Goal: Find specific page/section: Find specific page/section

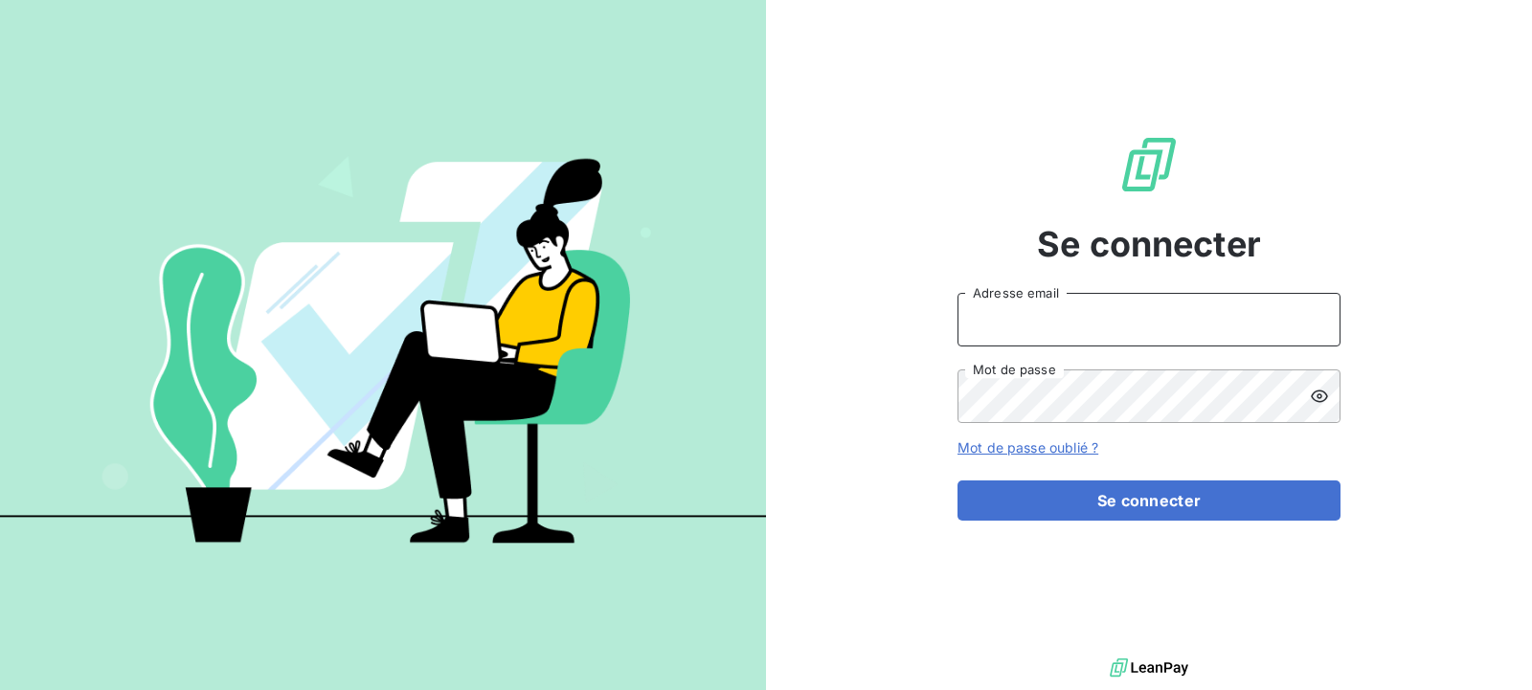
click at [1046, 314] on input "Adresse email" at bounding box center [1148, 320] width 383 height 54
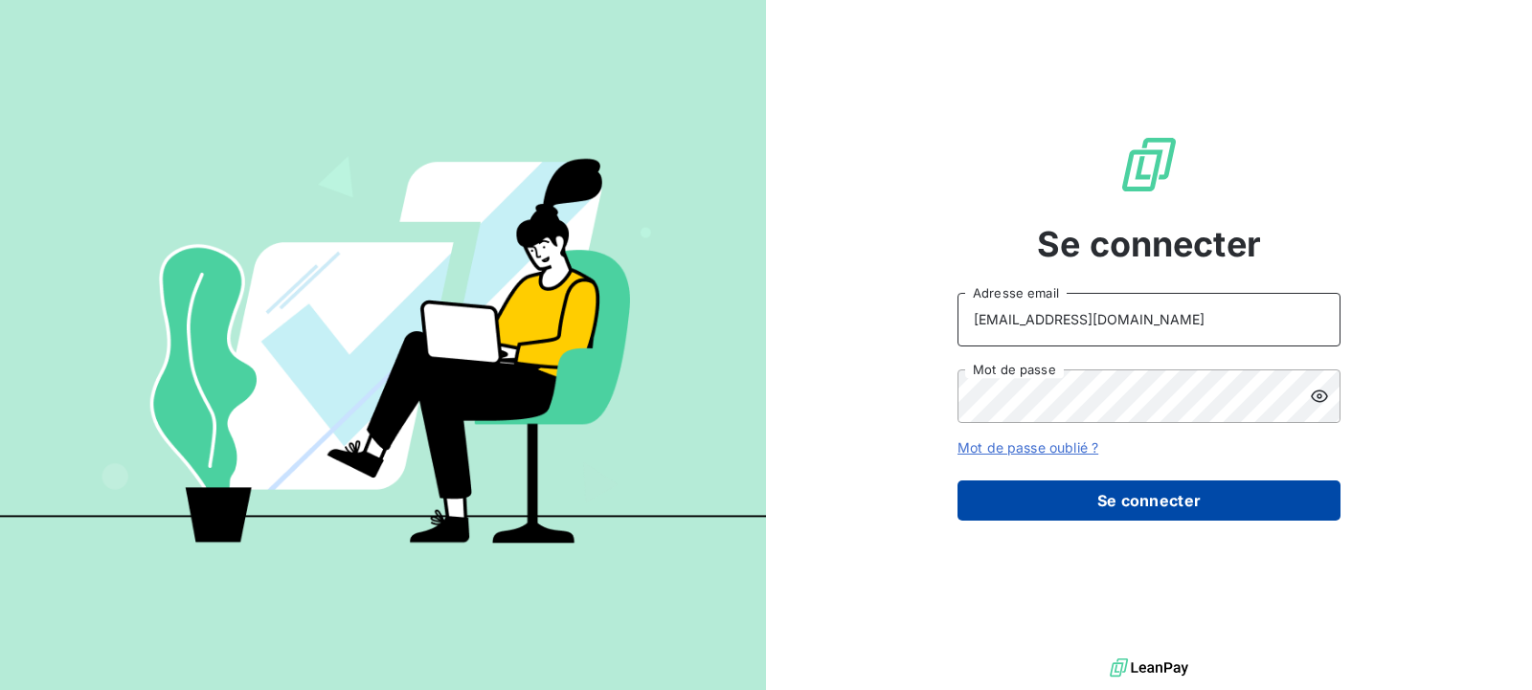
type input "[EMAIL_ADDRESS][DOMAIN_NAME]"
click at [1078, 492] on button "Se connecter" at bounding box center [1148, 501] width 383 height 40
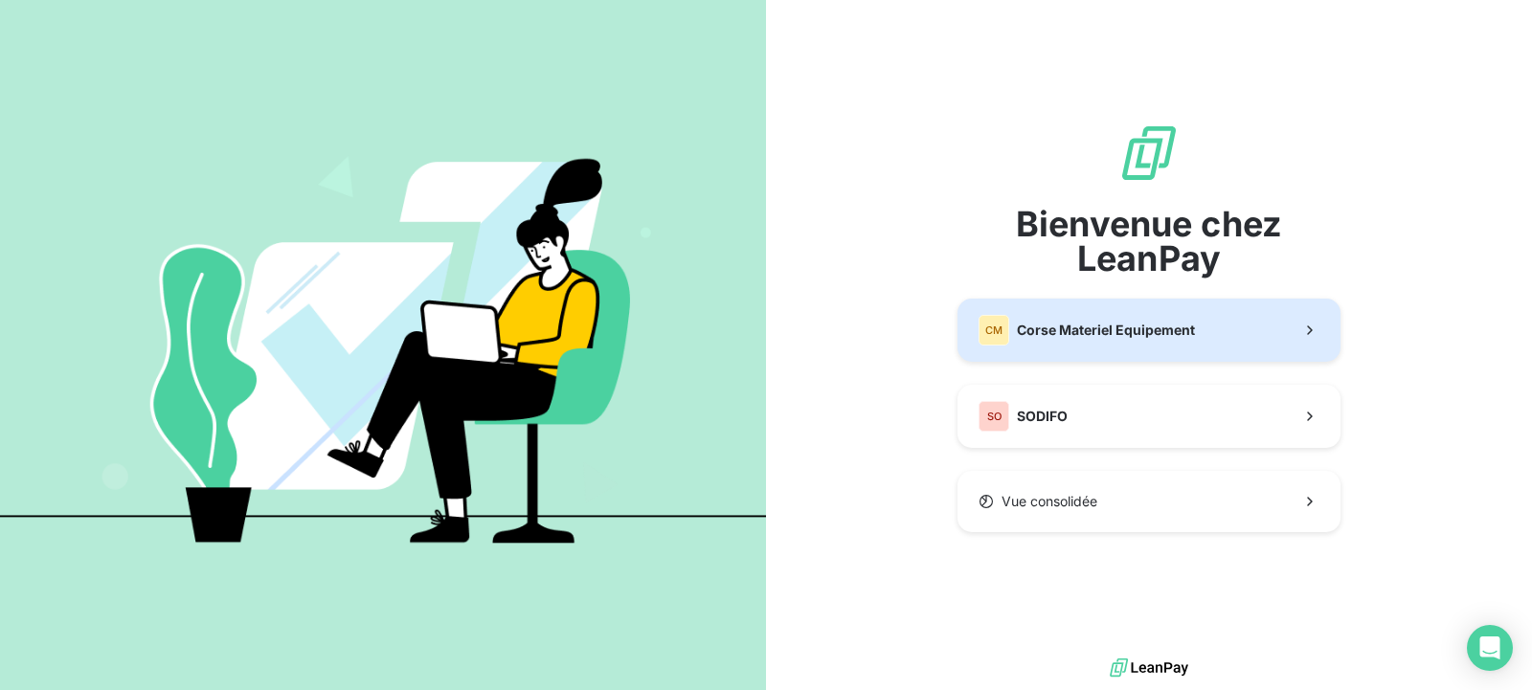
click at [1057, 326] on span "Corse Materiel Equipement" at bounding box center [1106, 330] width 178 height 19
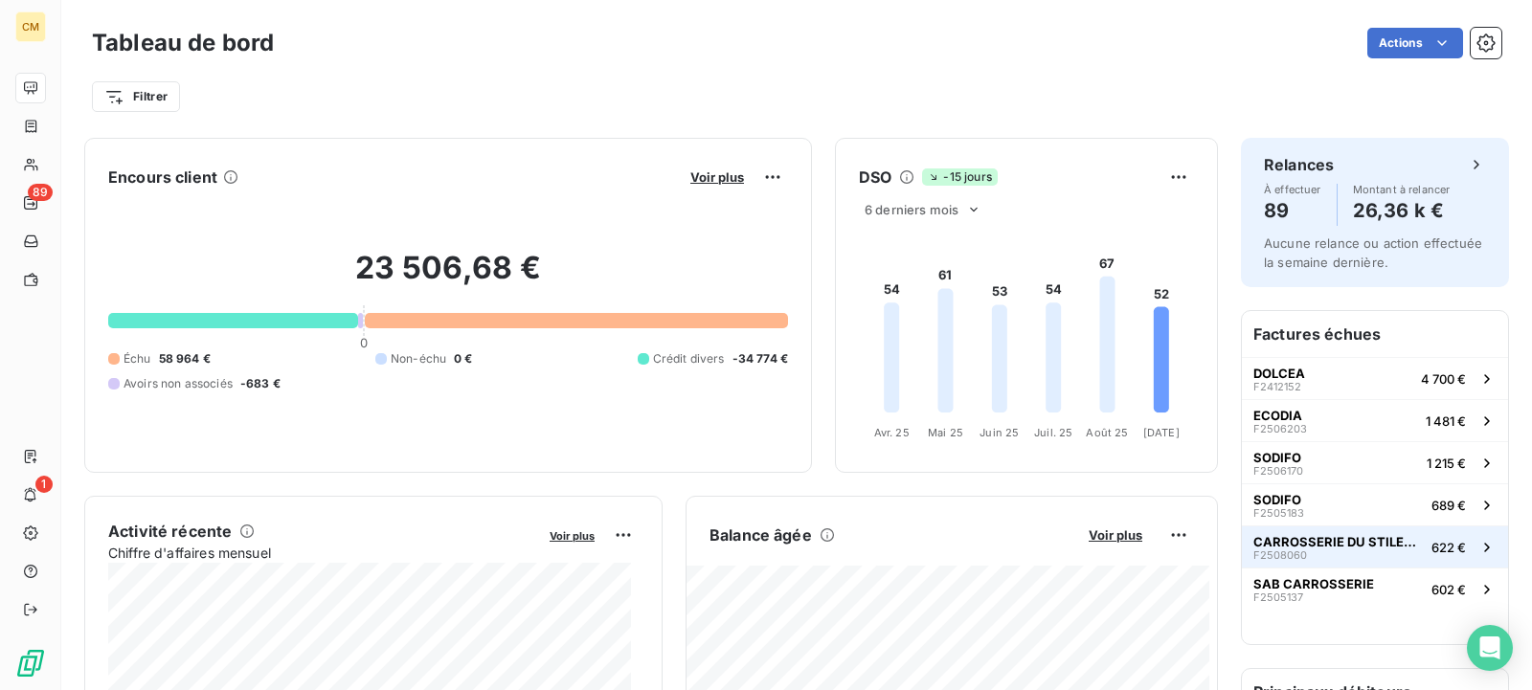
click at [1371, 560] on div "CARROSSERIE DU STILETTO F2508060" at bounding box center [1338, 547] width 170 height 27
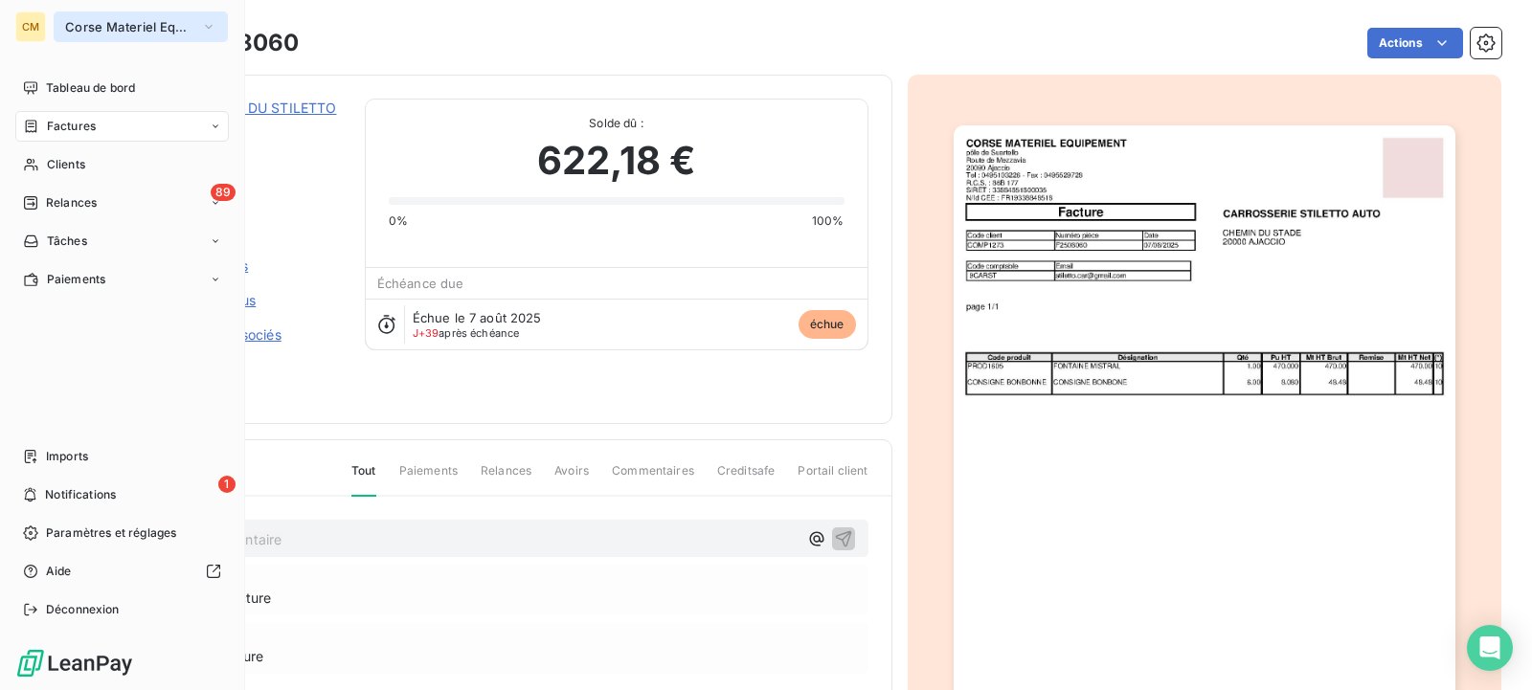
click at [100, 26] on span "Corse Materiel Equipement" at bounding box center [129, 26] width 128 height 15
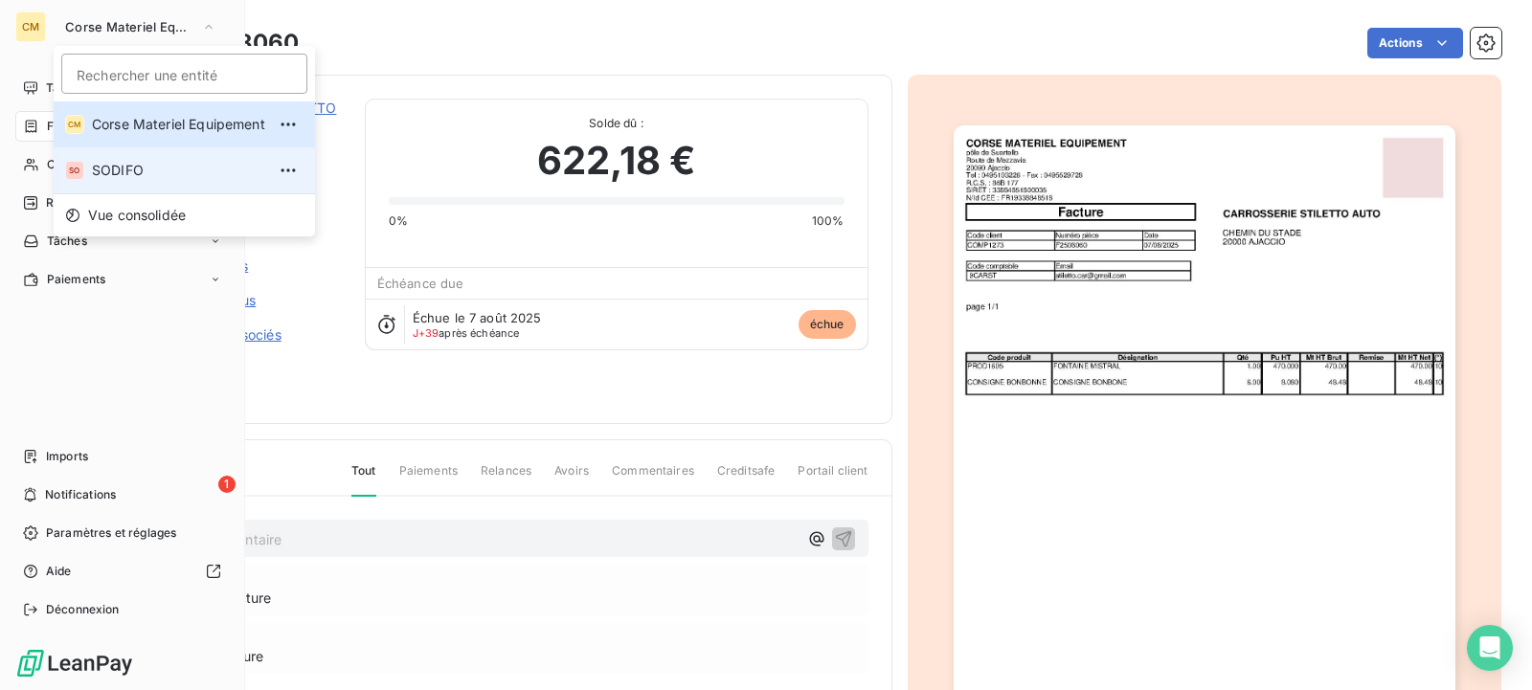
click at [143, 173] on span "SODIFO" at bounding box center [178, 170] width 173 height 19
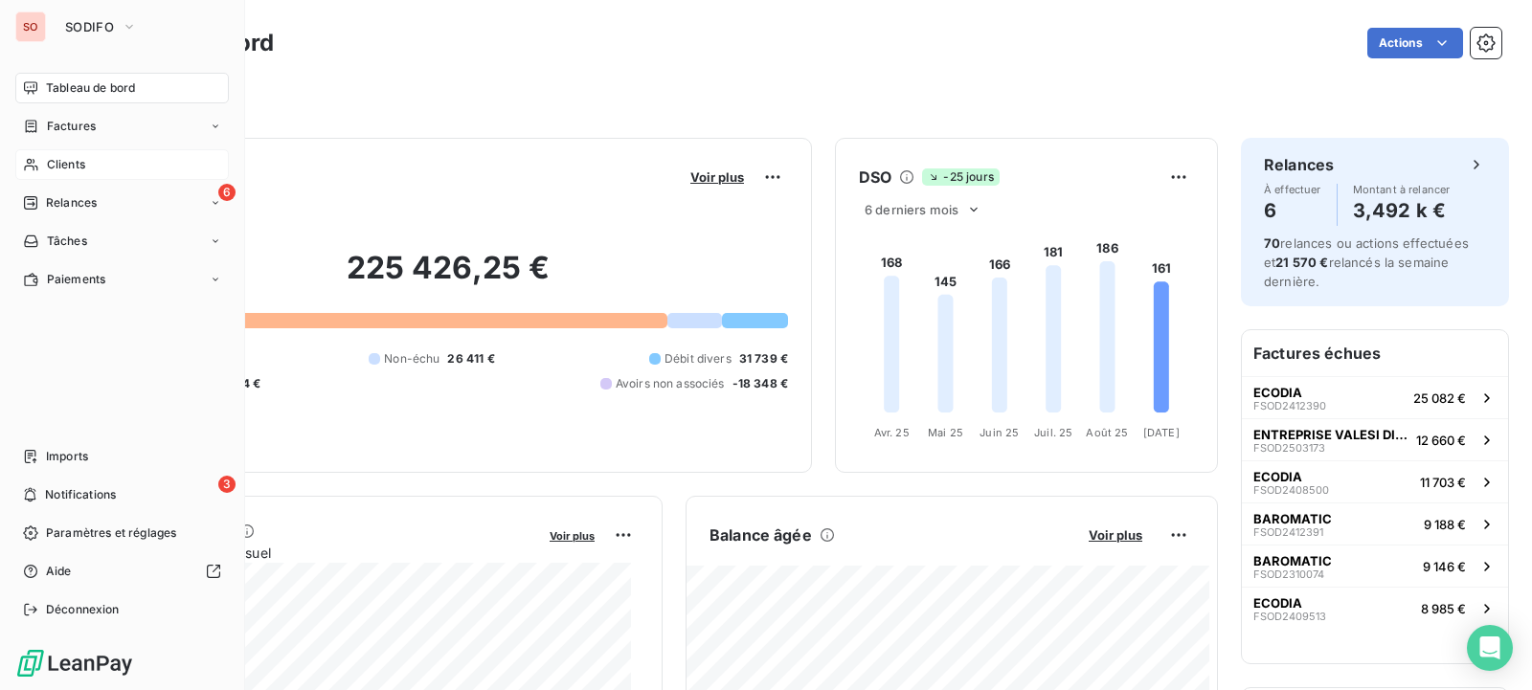
click at [56, 164] on span "Clients" at bounding box center [66, 164] width 38 height 17
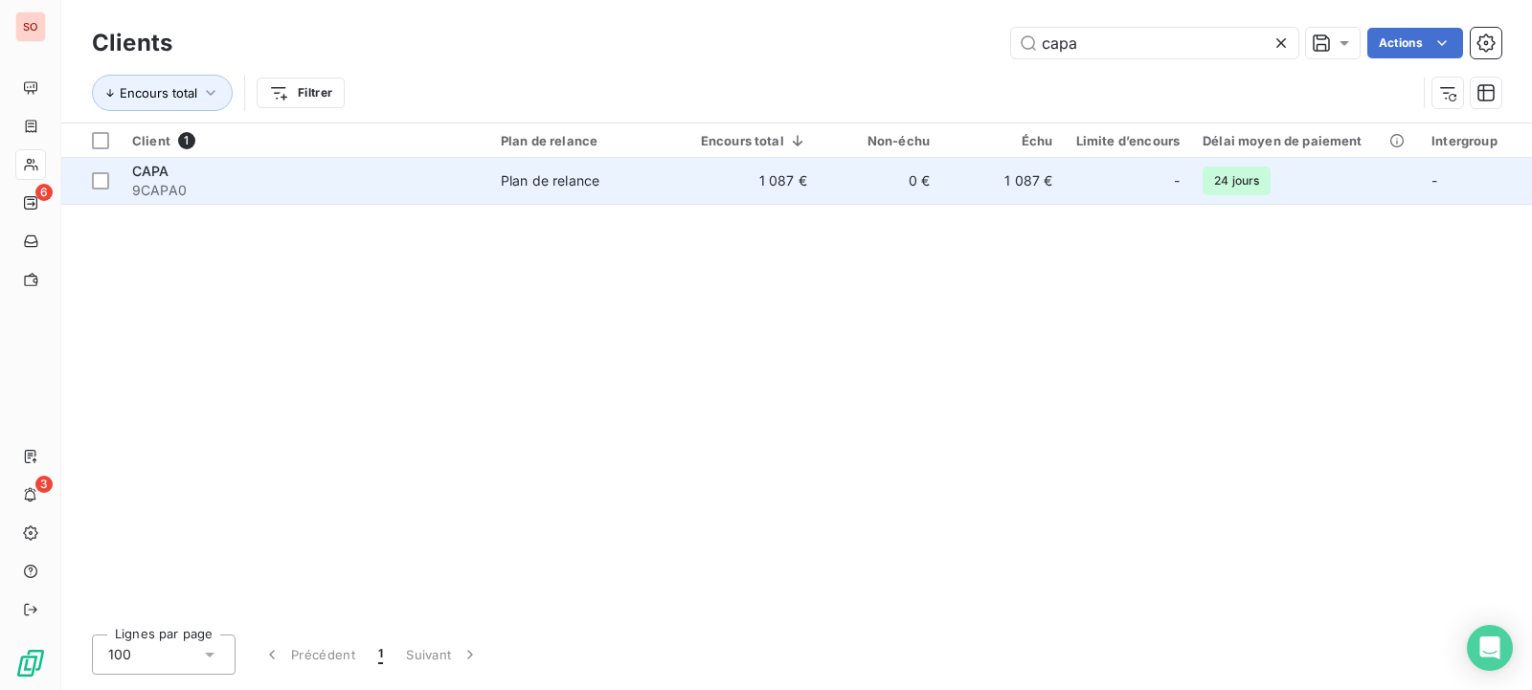
type input "capa"
click at [915, 194] on td "0 €" at bounding box center [880, 181] width 123 height 46
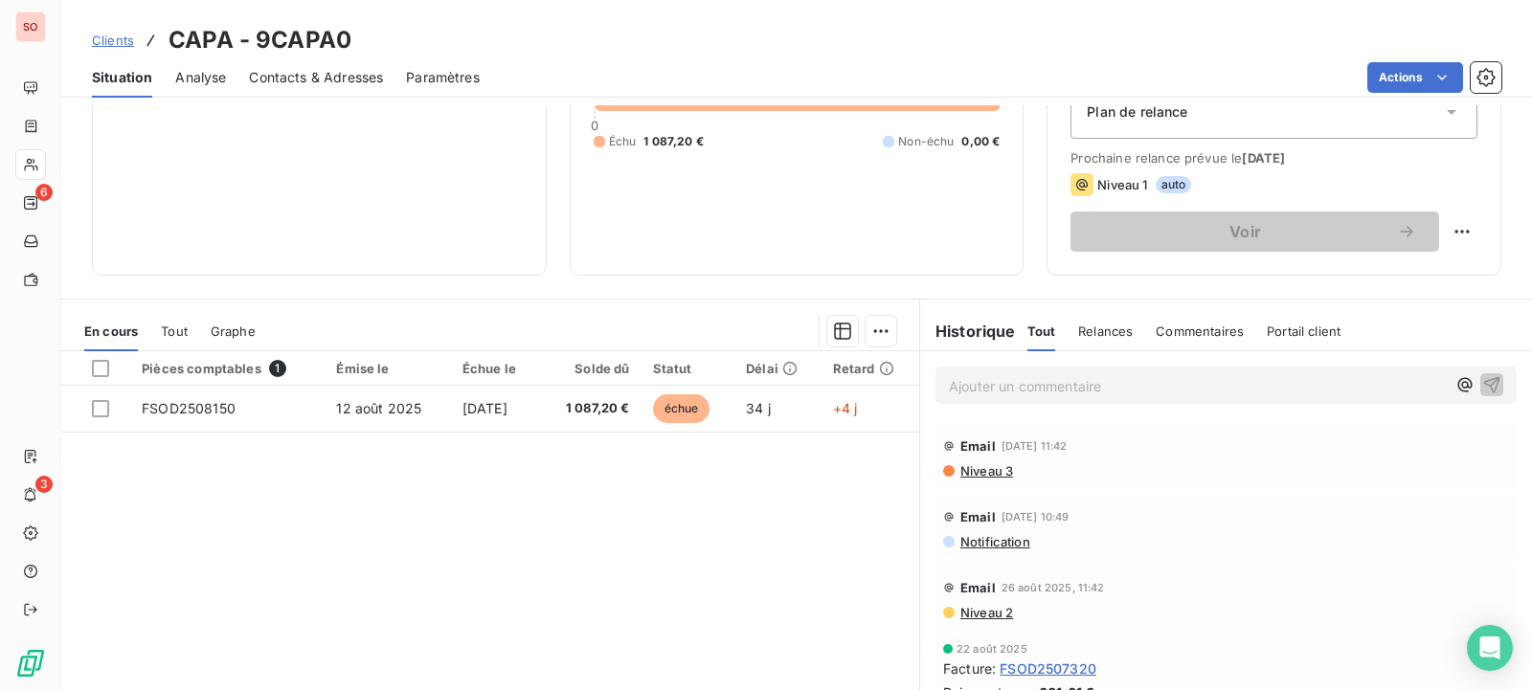
scroll to position [293, 0]
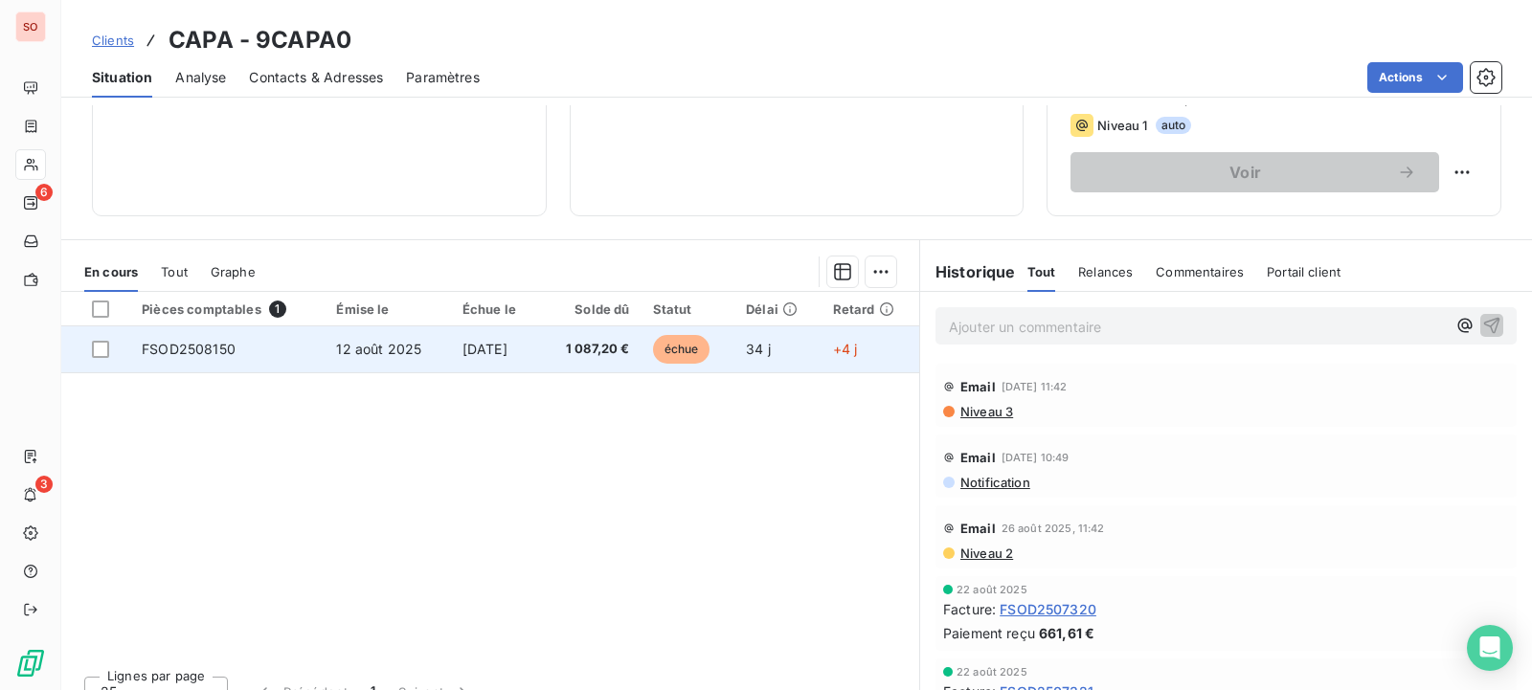
click at [598, 347] on span "1 087,20 €" at bounding box center [590, 349] width 78 height 19
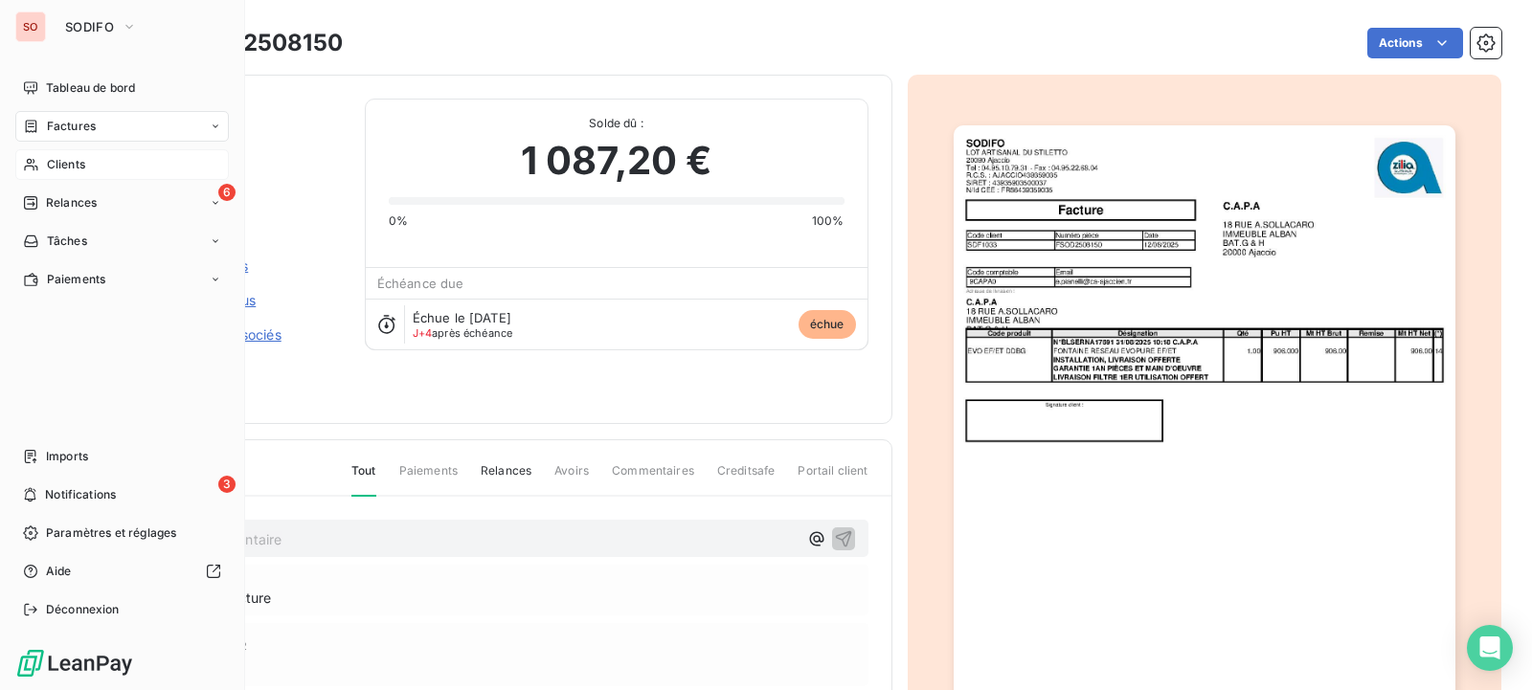
click at [86, 166] on div "Clients" at bounding box center [122, 164] width 214 height 31
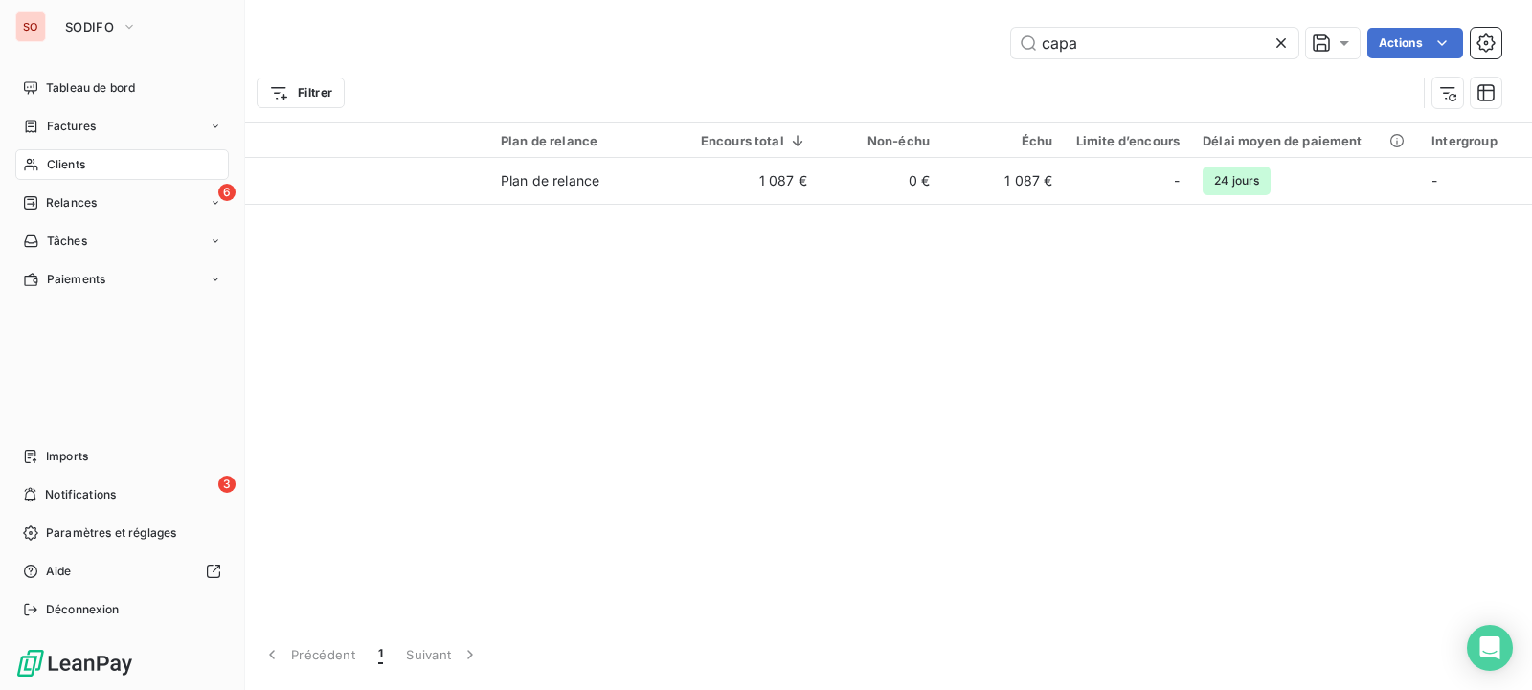
click at [26, 21] on div "SO" at bounding box center [30, 26] width 31 height 31
click at [114, 25] on button "SODIFO" at bounding box center [101, 26] width 95 height 31
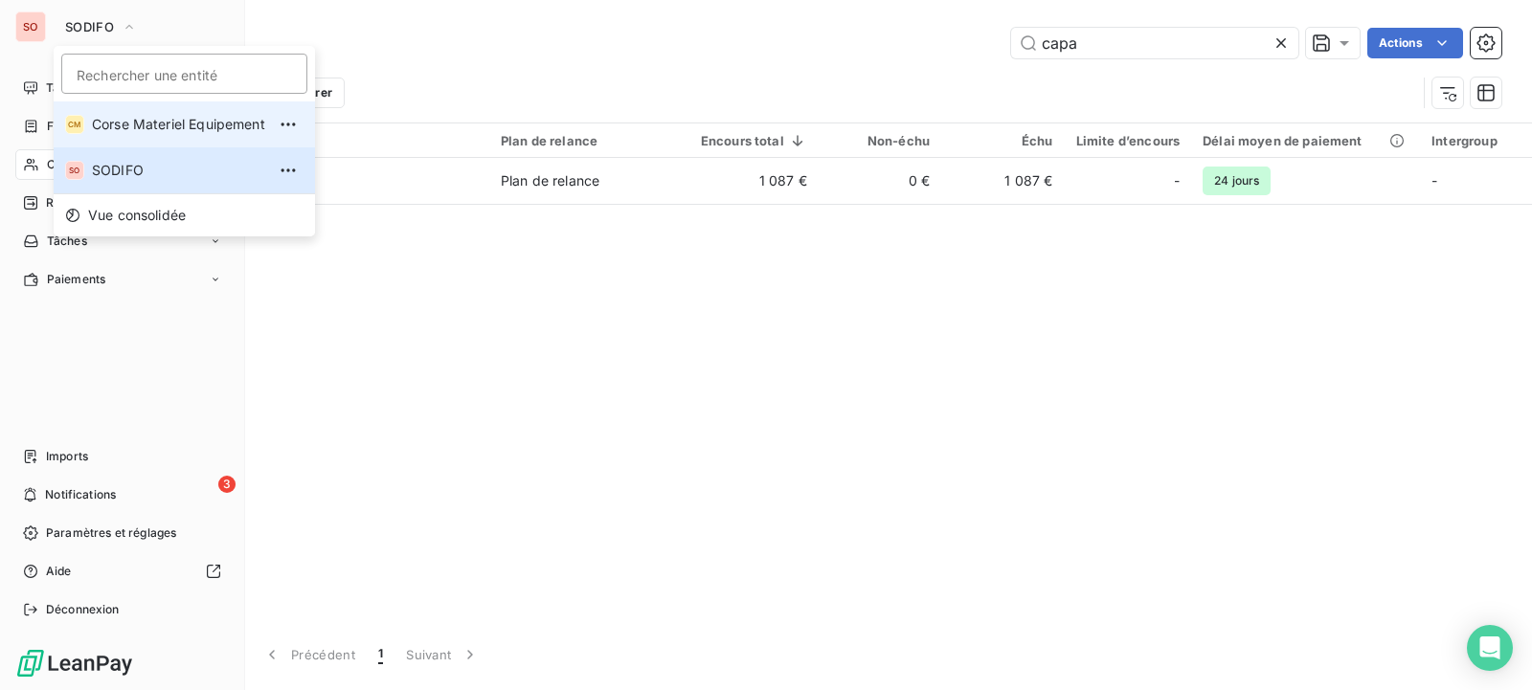
click at [145, 121] on span "Corse Materiel Equipement" at bounding box center [178, 124] width 173 height 19
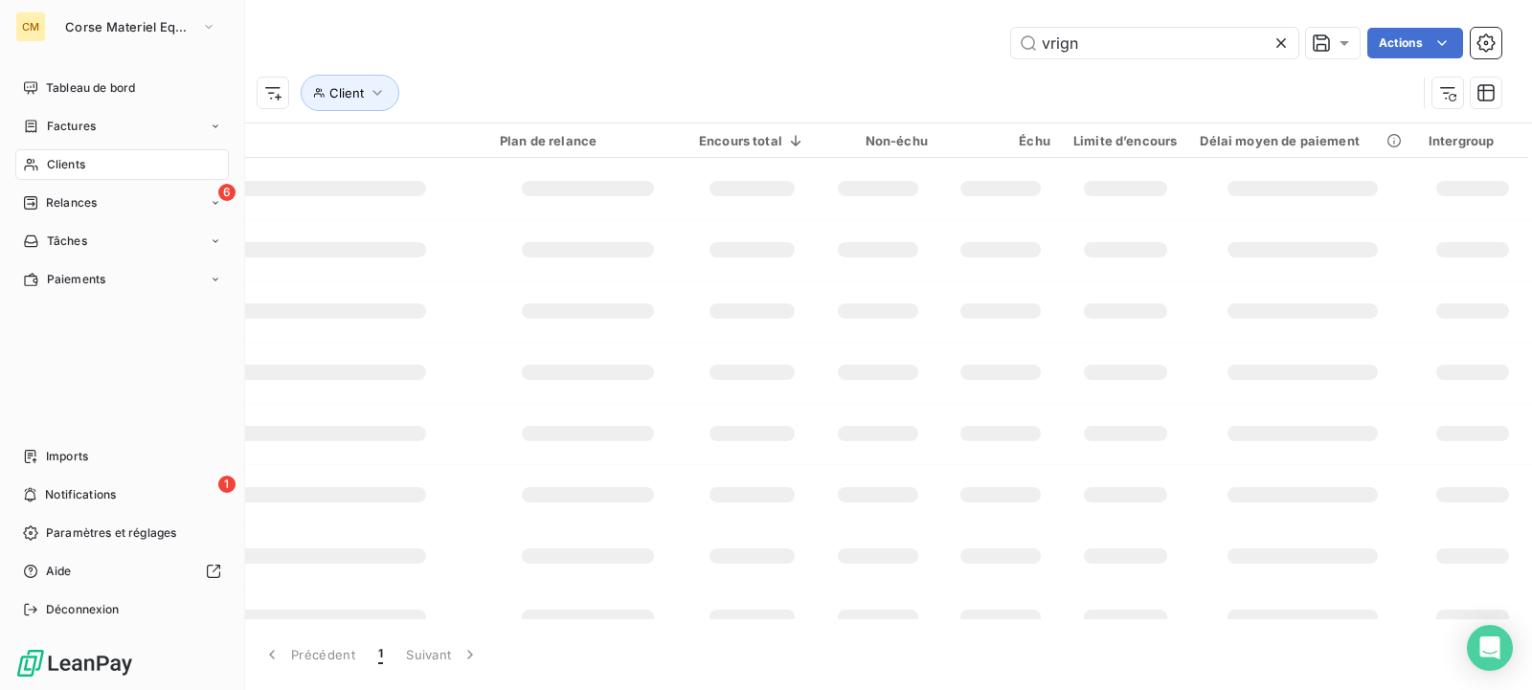
type input "capa"
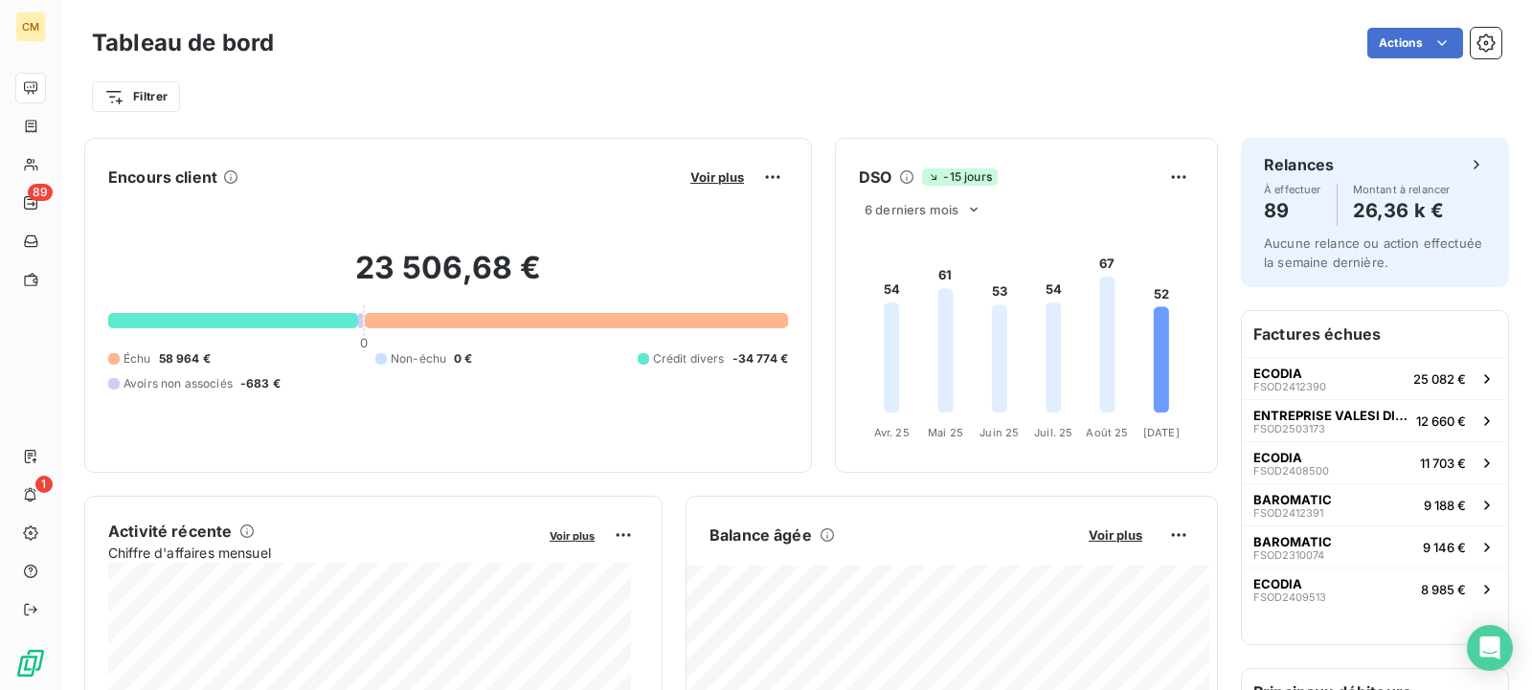
drag, startPoint x: 1076, startPoint y: 40, endPoint x: 1094, endPoint y: 43, distance: 18.4
click at [1094, 43] on div "Actions" at bounding box center [899, 43] width 1204 height 31
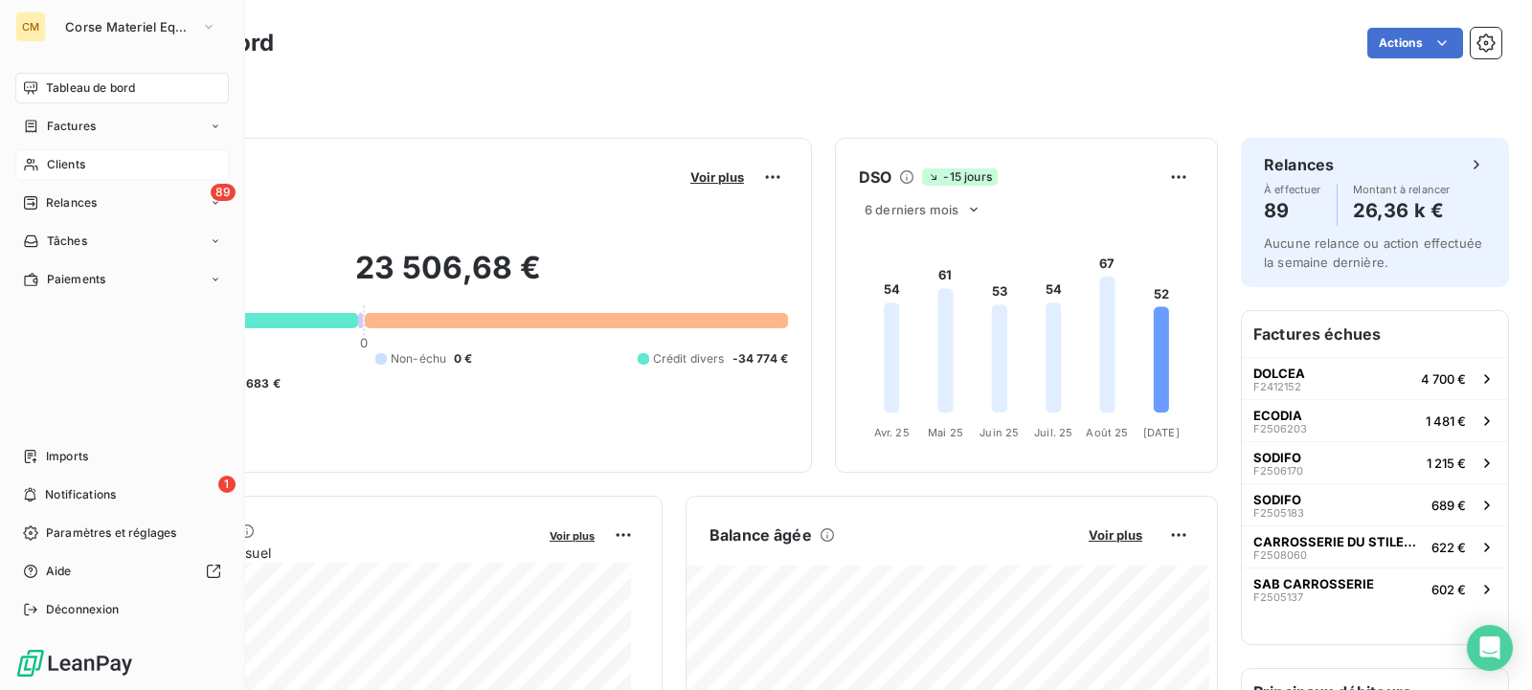
click at [63, 169] on span "Clients" at bounding box center [66, 164] width 38 height 17
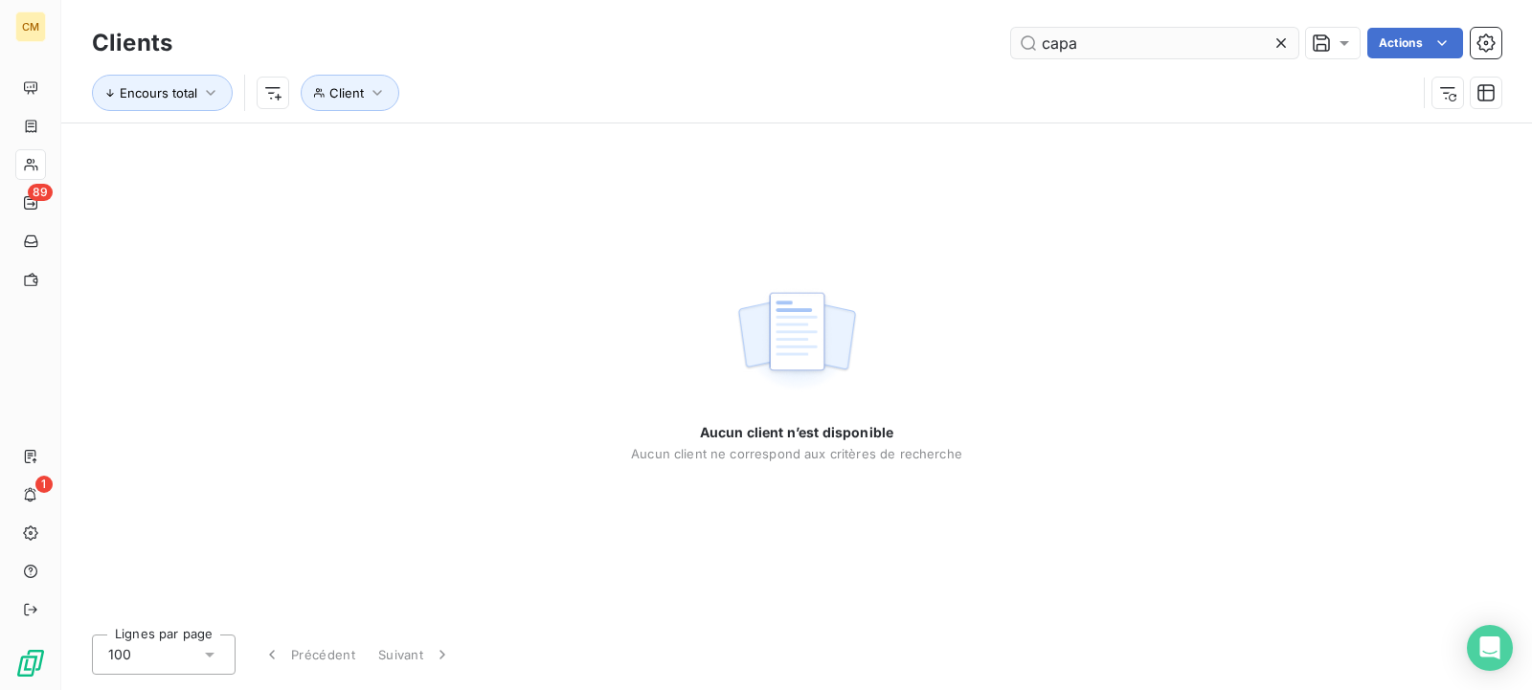
drag, startPoint x: 1107, startPoint y: 44, endPoint x: 926, endPoint y: 29, distance: 181.6
click at [1011, 29] on input "capa" at bounding box center [1154, 43] width 287 height 31
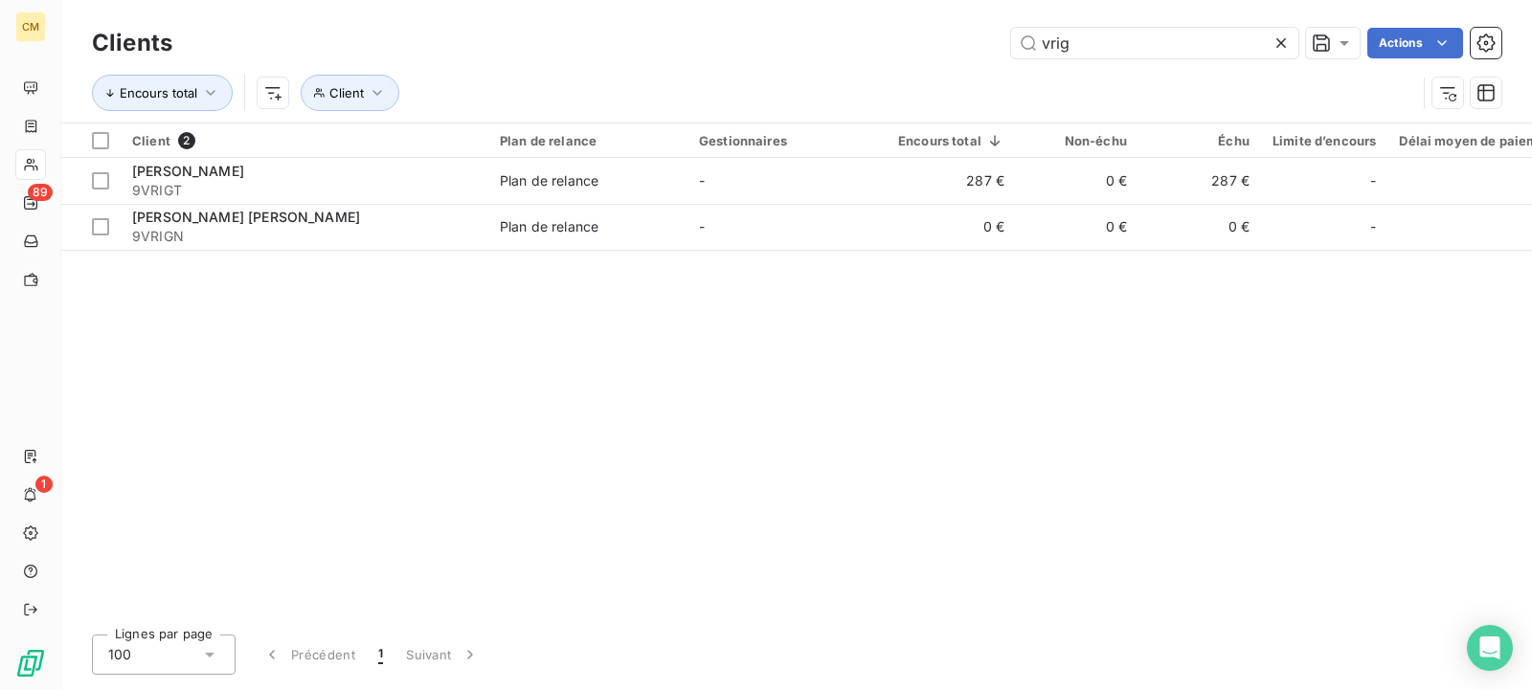
type input "vrig"
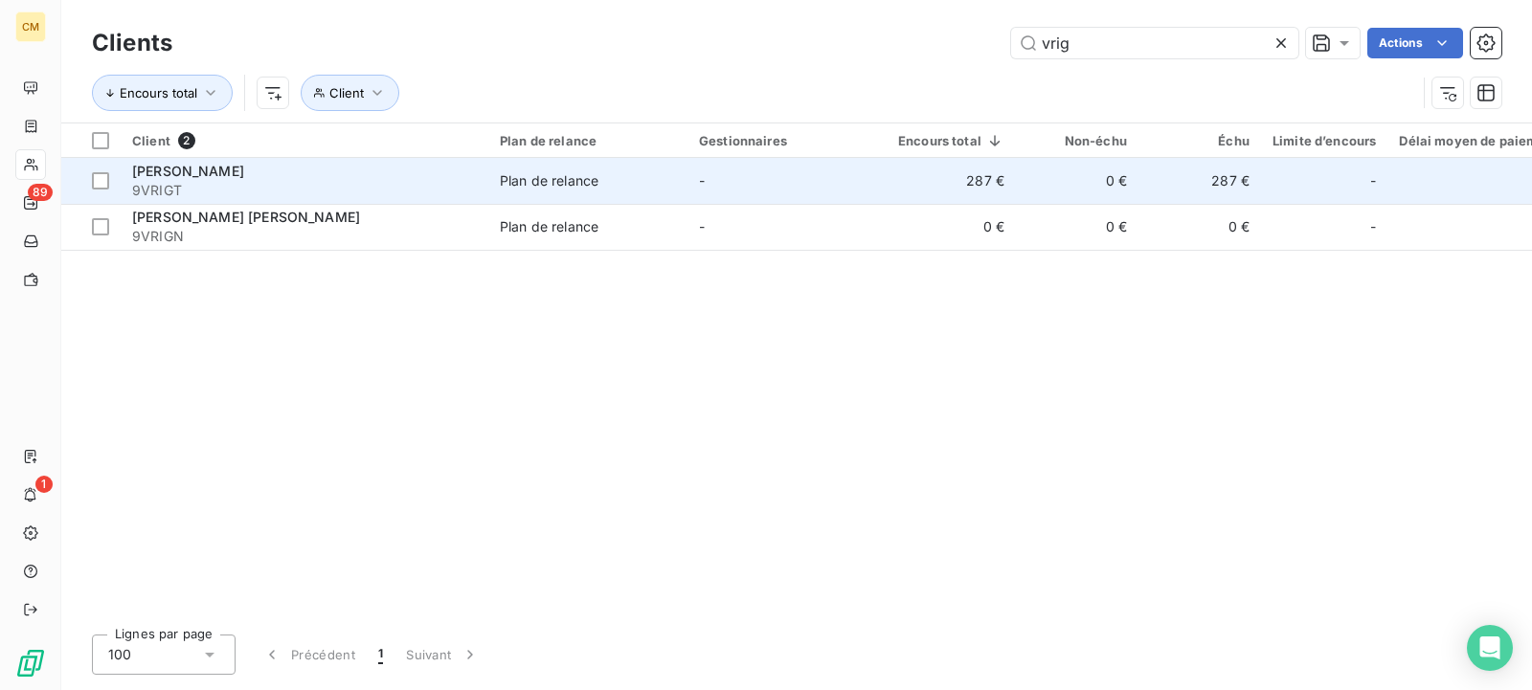
click at [535, 180] on div "Plan de relance" at bounding box center [549, 180] width 99 height 19
